Goal: Task Accomplishment & Management: Use online tool/utility

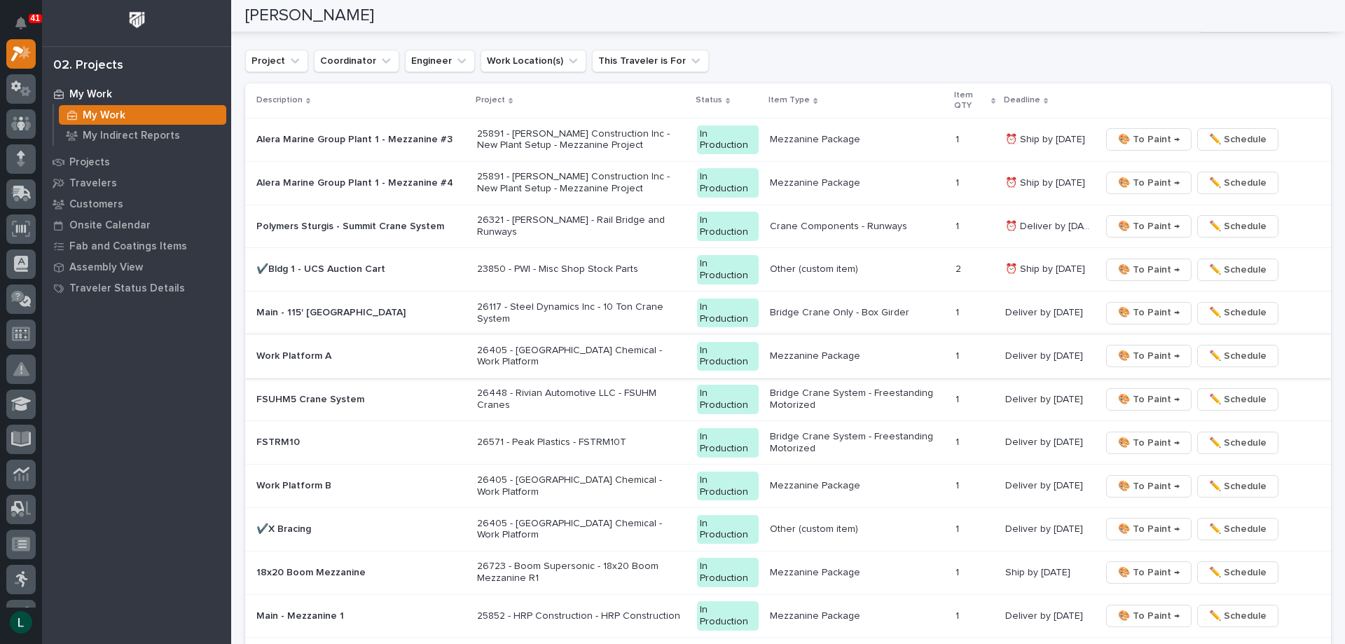
scroll to position [1821, 0]
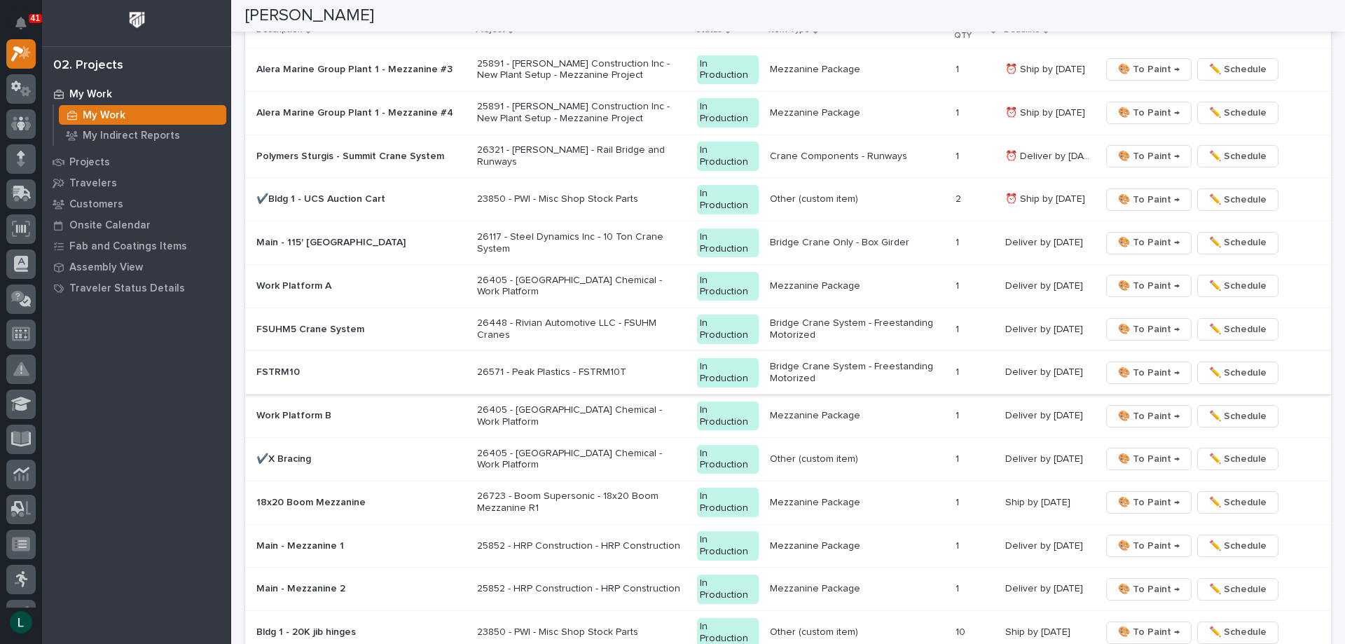
click at [1134, 369] on span "🎨 To Paint →" at bounding box center [1149, 372] width 62 height 17
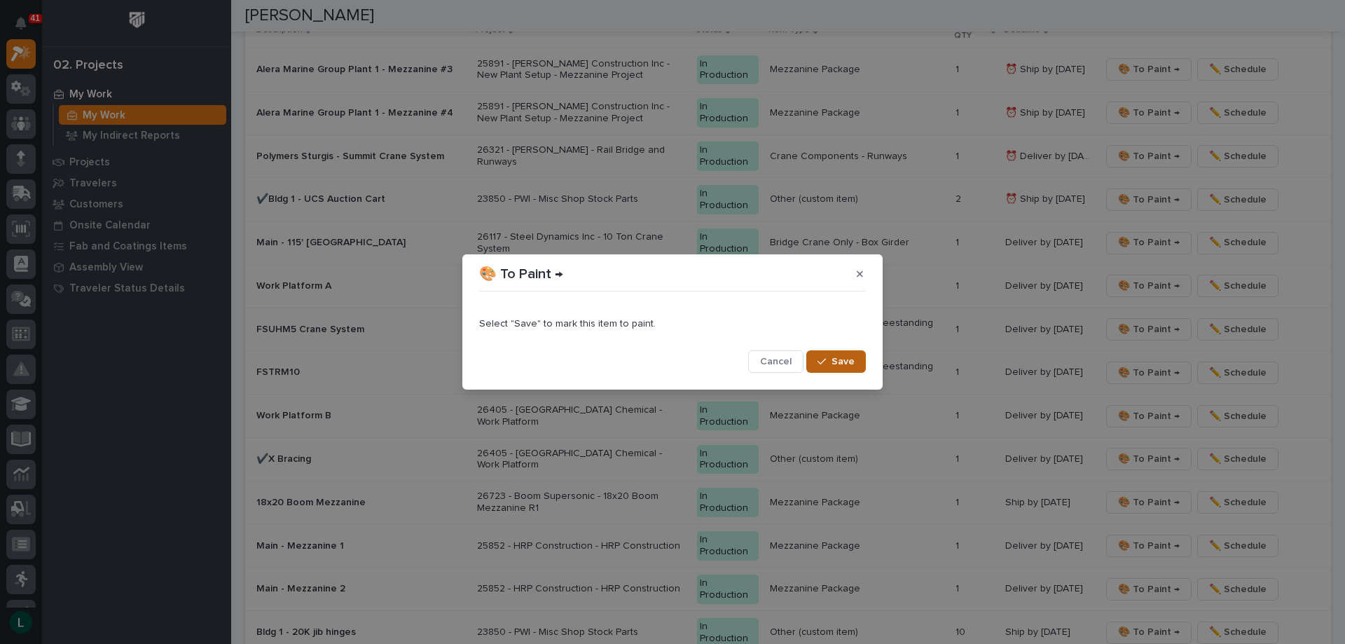
click at [841, 356] on span "Save" at bounding box center [842, 361] width 23 height 13
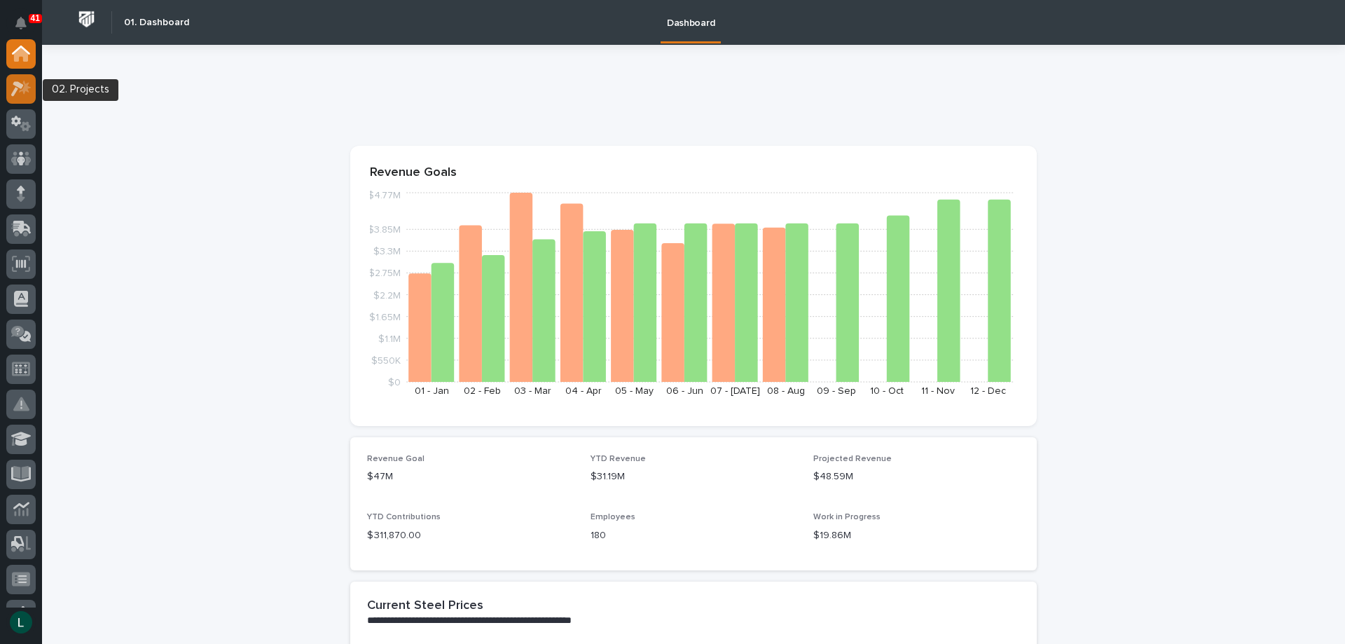
click at [18, 78] on div at bounding box center [20, 88] width 29 height 29
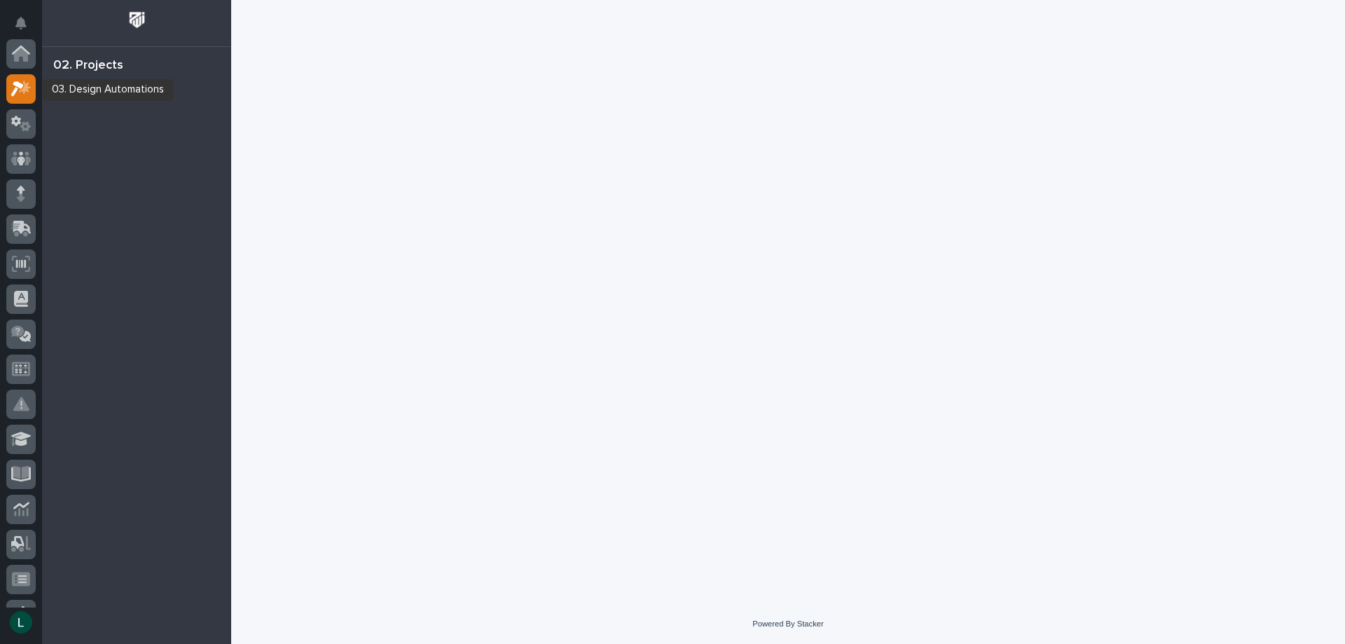
scroll to position [35, 0]
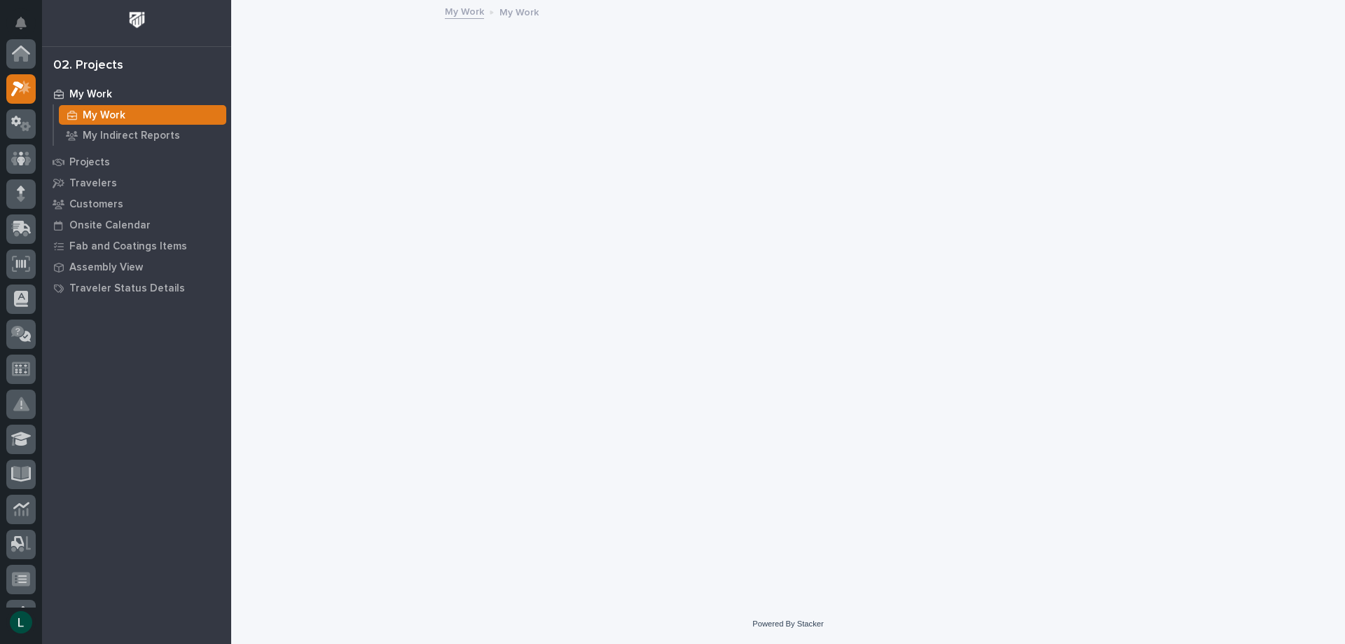
scroll to position [35, 0]
